Goal: Task Accomplishment & Management: Complete application form

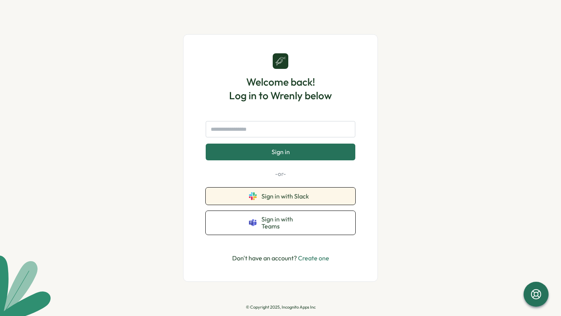
drag, startPoint x: 267, startPoint y: 205, endPoint x: 252, endPoint y: 179, distance: 29.3
click at [252, 179] on div "Sign in -or- Sign in with Slack Sign in with Teams" at bounding box center [281, 178] width 150 height 114
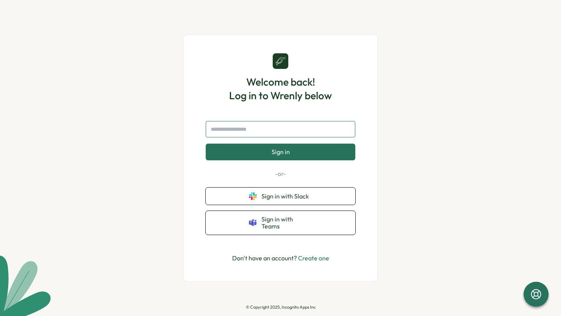
click at [250, 135] on input "text" at bounding box center [281, 129] width 150 height 16
type input "**********"
click at [206, 144] on button "Sign in" at bounding box center [281, 152] width 150 height 16
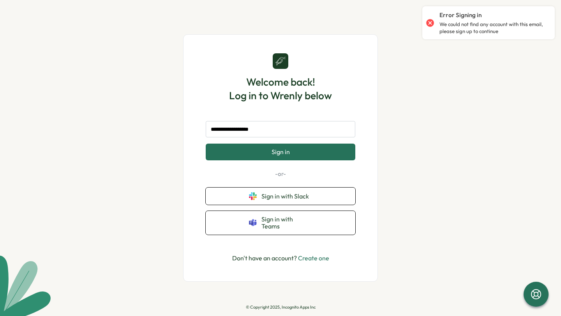
click at [314, 248] on div "**********" at bounding box center [280, 158] width 157 height 210
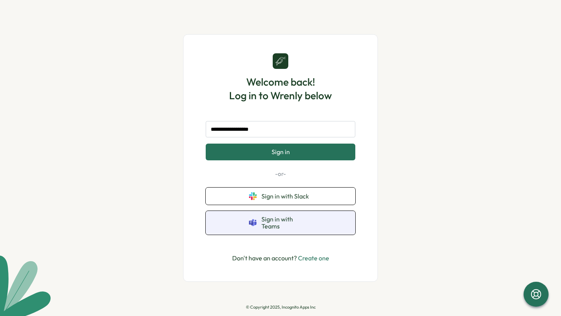
click at [316, 226] on button "Sign in with Teams" at bounding box center [281, 223] width 150 height 24
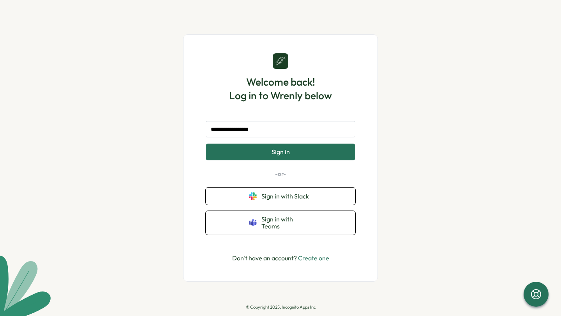
click at [290, 153] on button "Sign in" at bounding box center [281, 152] width 150 height 16
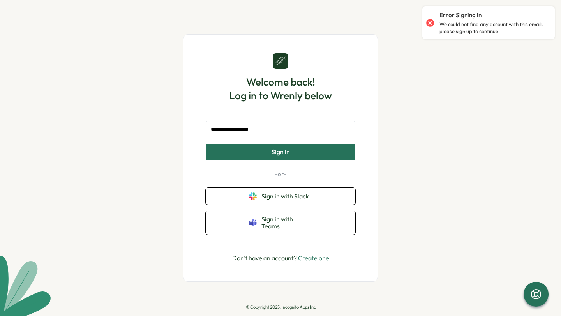
click at [308, 254] on link "Create one" at bounding box center [313, 258] width 31 height 8
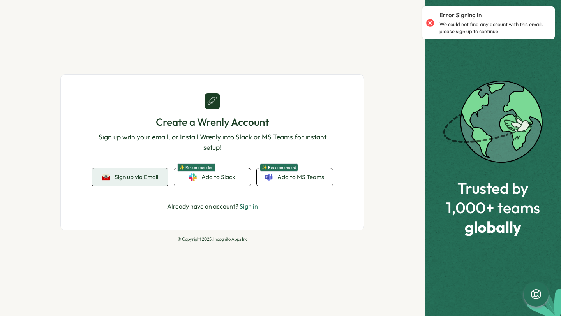
click at [143, 170] on button "Sign up via Email" at bounding box center [130, 177] width 76 height 18
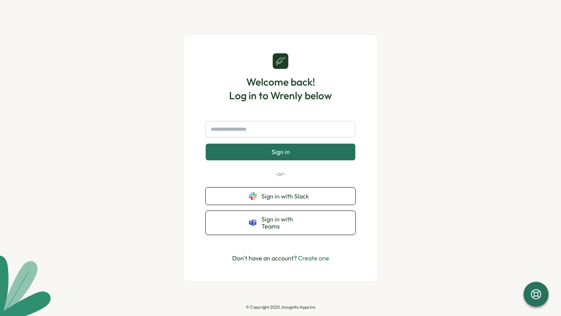
click at [290, 100] on h1 "Welcome back! Log in to Wrenly below" at bounding box center [280, 88] width 103 height 27
copy h1 "Wrenly"
click at [265, 138] on input "text" at bounding box center [281, 129] width 150 height 16
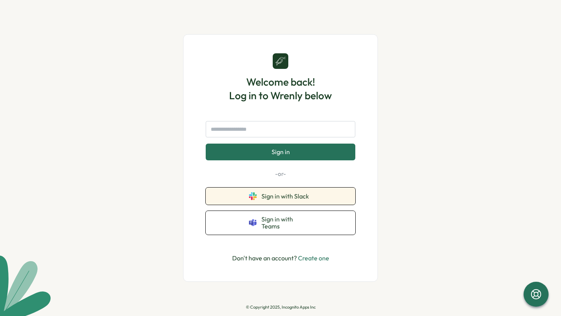
click at [281, 200] on span "Sign in with Slack" at bounding box center [286, 196] width 51 height 7
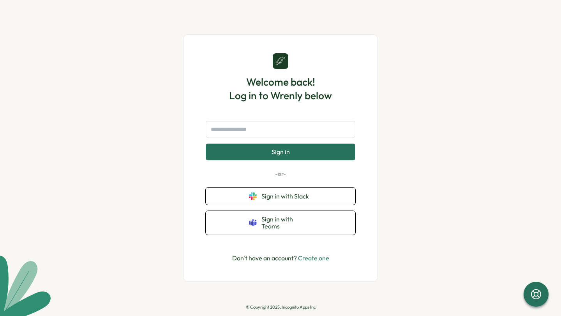
click at [287, 155] on span "Sign in" at bounding box center [281, 151] width 18 height 7
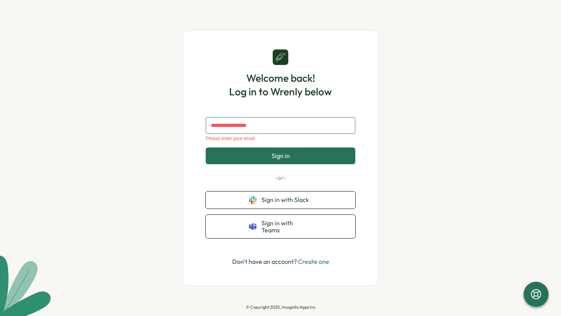
click at [292, 128] on input "text" at bounding box center [281, 125] width 150 height 16
click at [317, 261] on link "Create one" at bounding box center [313, 262] width 31 height 8
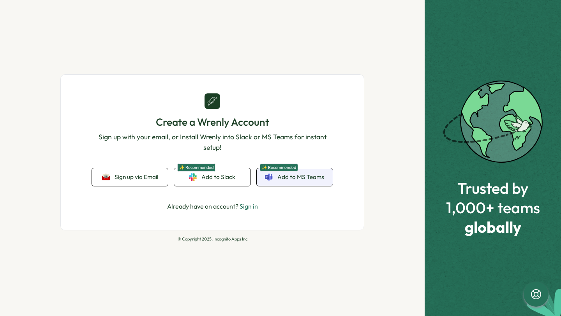
click at [318, 184] on link "✨ Recommended Add to MS Teams" at bounding box center [295, 177] width 76 height 18
